Goal: Task Accomplishment & Management: Use online tool/utility

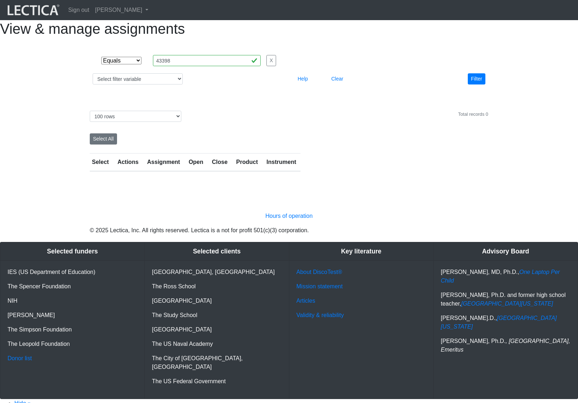
select select "equal"
select select "100"
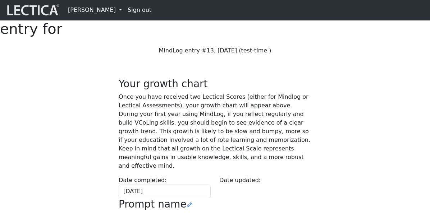
click at [97, 12] on link "[PERSON_NAME]" at bounding box center [95, 10] width 60 height 14
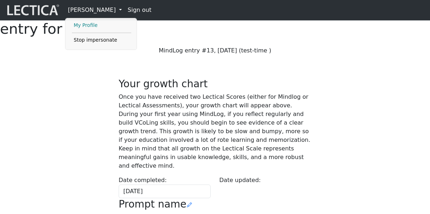
click at [95, 25] on link "My Profile" at bounding box center [101, 25] width 59 height 9
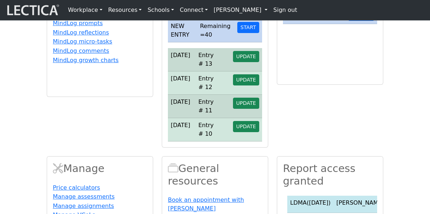
scroll to position [197, 0]
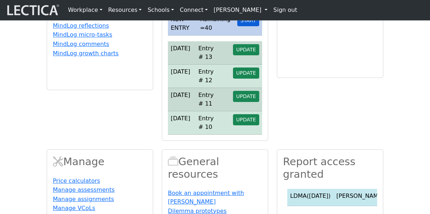
click at [250, 26] on button "START" at bounding box center [248, 20] width 22 height 11
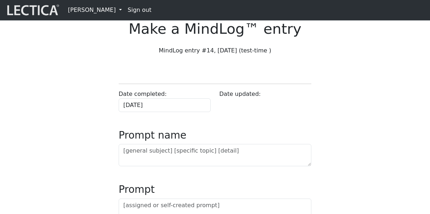
scroll to position [79, 0]
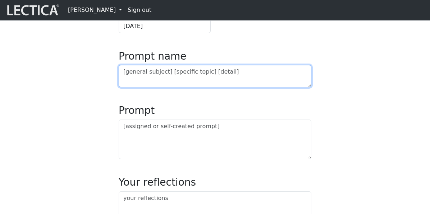
click at [144, 87] on textarea at bounding box center [215, 76] width 193 height 22
